Goal: Transaction & Acquisition: Purchase product/service

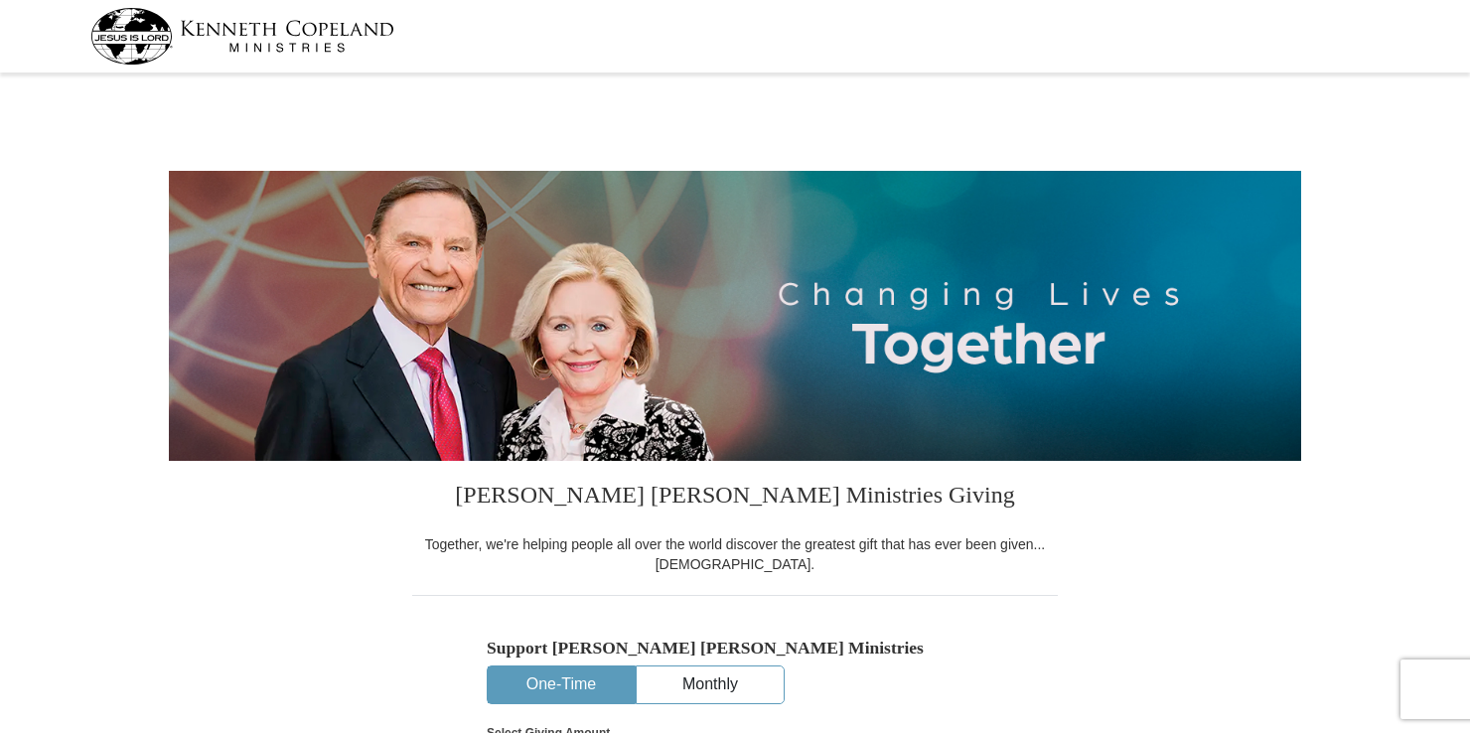
select select "VA"
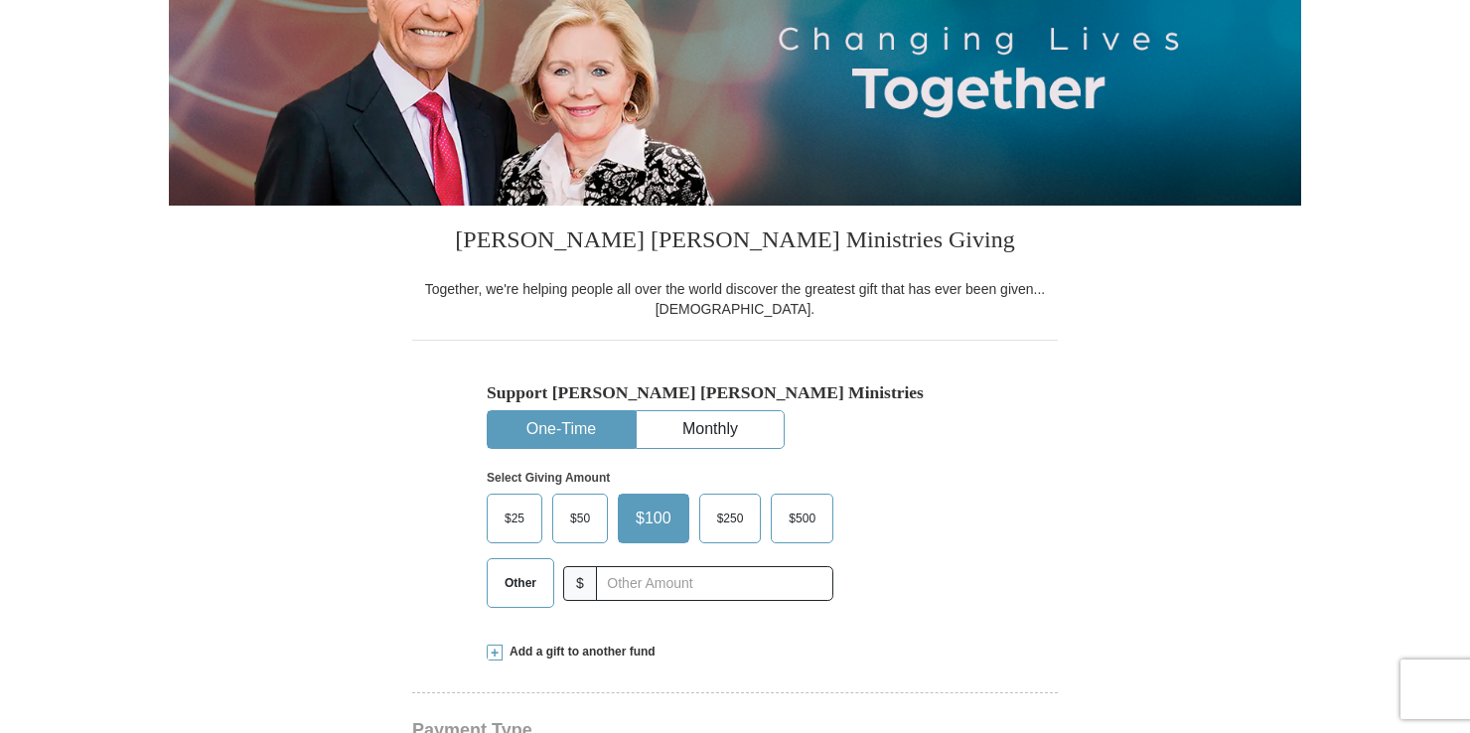
scroll to position [298, 0]
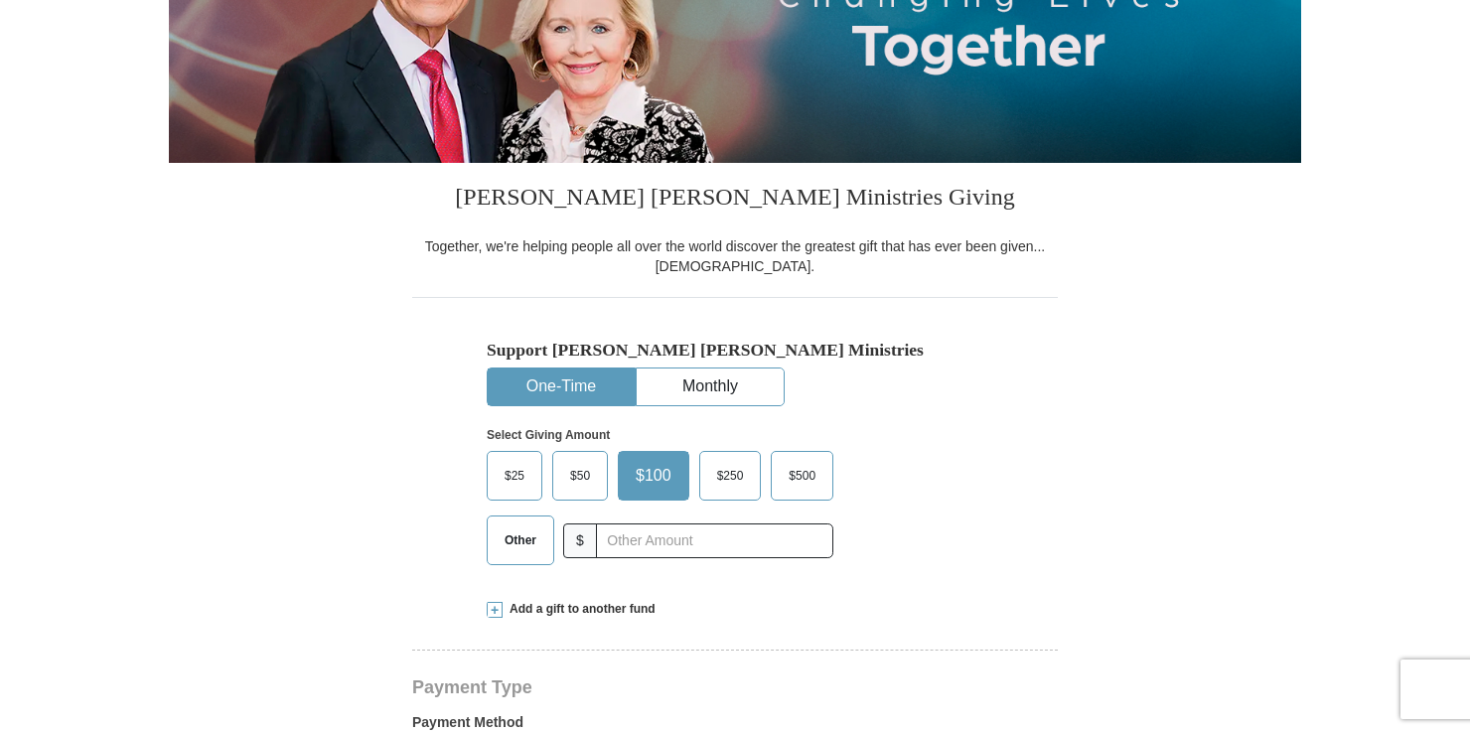
click at [733, 485] on span "$250" at bounding box center [730, 476] width 47 height 30
click at [0, 0] on input "$250" at bounding box center [0, 0] width 0 height 0
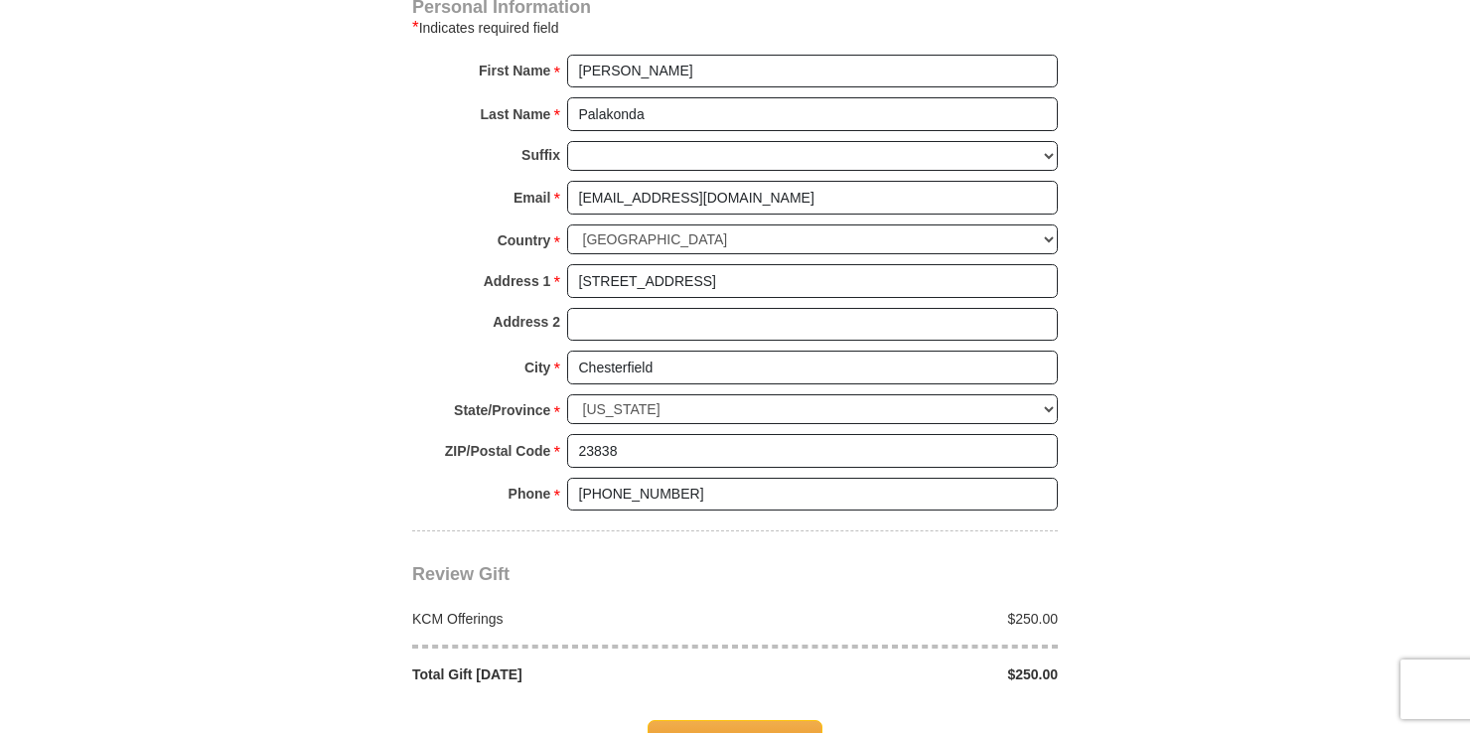
scroll to position [1391, 0]
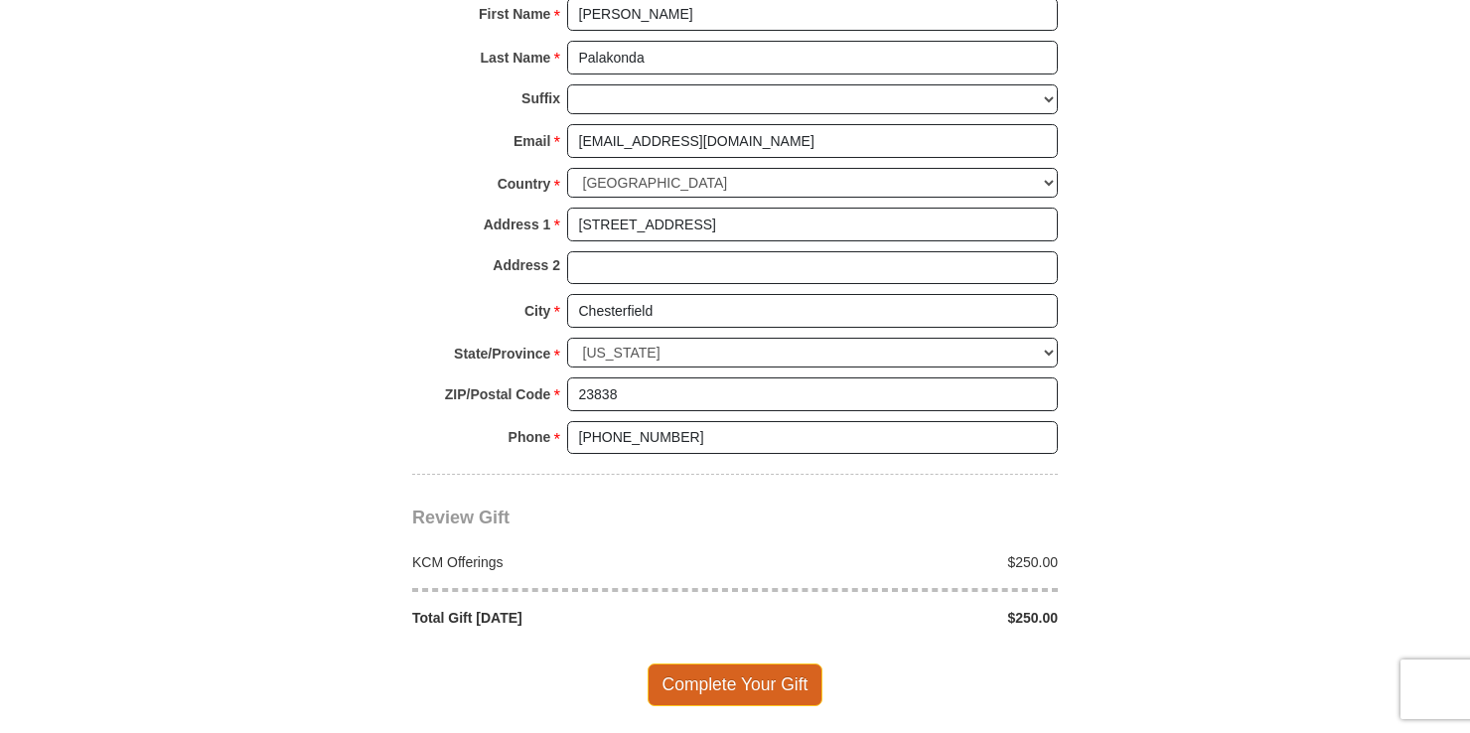
click at [731, 682] on span "Complete Your Gift" at bounding box center [736, 685] width 176 height 42
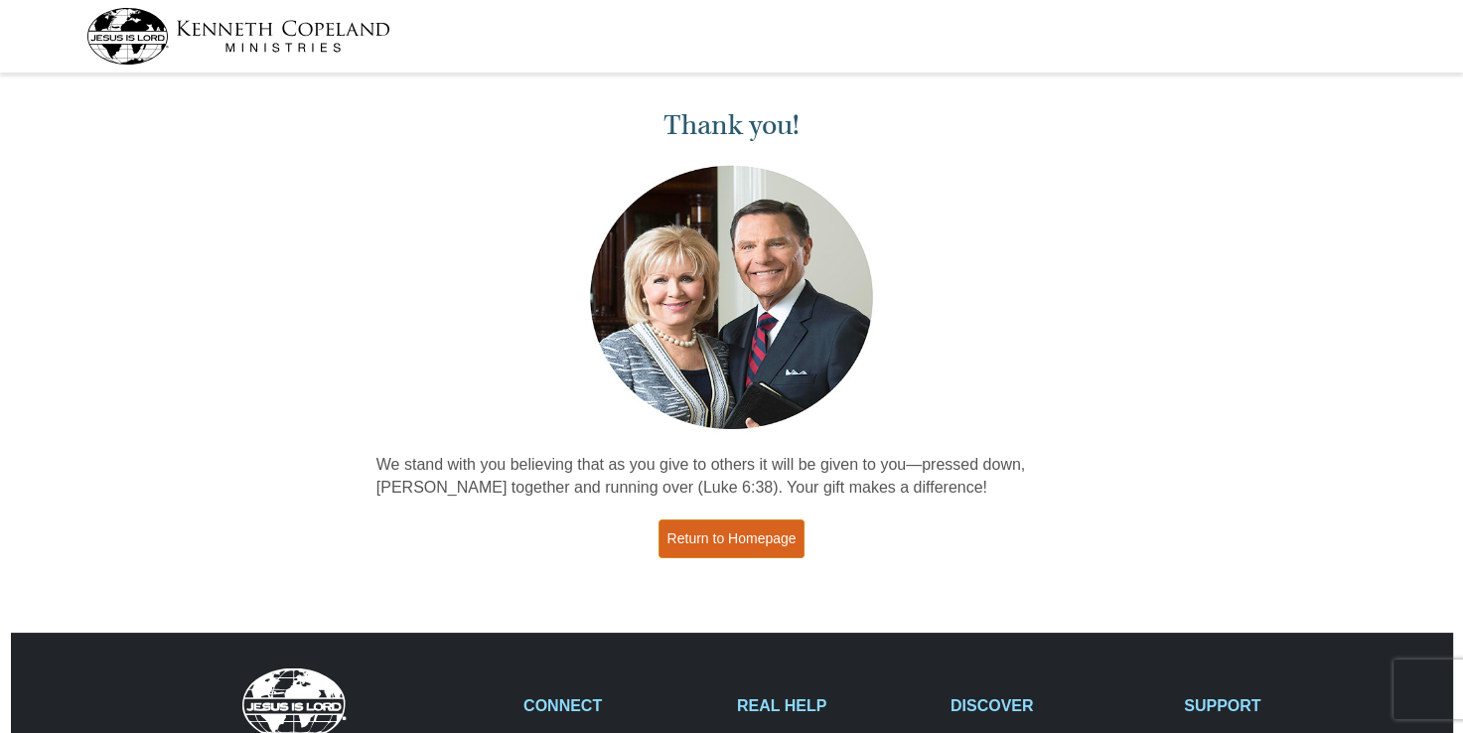
click at [752, 546] on link "Return to Homepage" at bounding box center [732, 539] width 147 height 39
